Goal: Contribute content

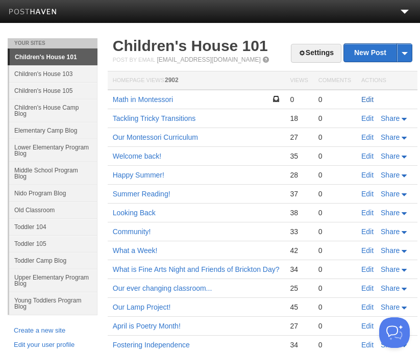
click at [366, 101] on link "Edit" at bounding box center [367, 99] width 12 height 8
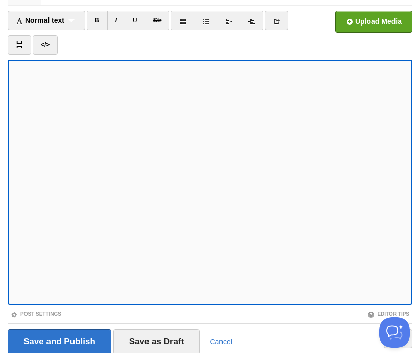
scroll to position [99, 0]
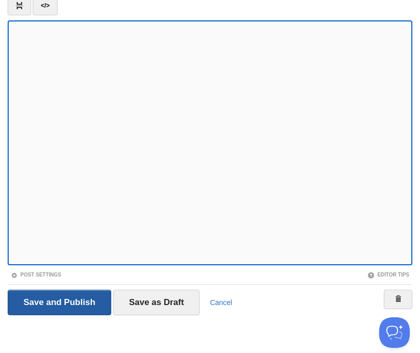
click at [78, 303] on input "Save and Publish" at bounding box center [60, 303] width 104 height 26
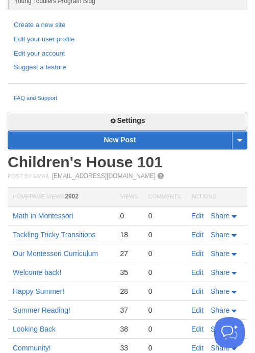
scroll to position [395, 0]
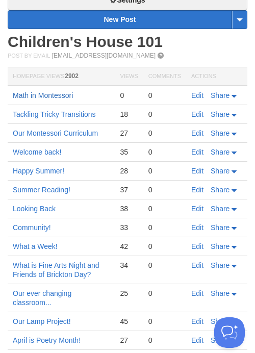
click at [52, 94] on link "Math in Montessori" at bounding box center [43, 95] width 60 height 8
